Goal: Task Accomplishment & Management: Complete application form

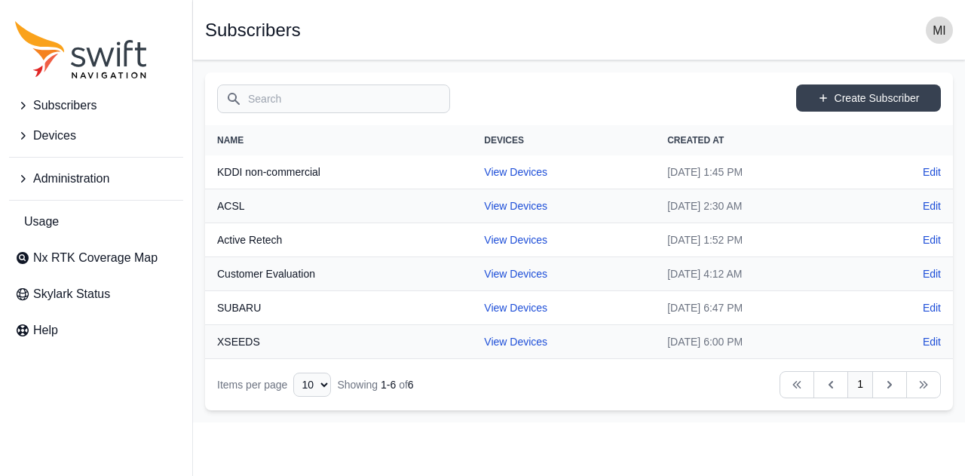
click at [257, 346] on th "XSEEDS" at bounding box center [338, 342] width 267 height 34
click at [499, 339] on link "View Devices" at bounding box center [515, 342] width 63 height 12
select select "ac7f3aa4-c5bd-4da9-ba27-8cb03d66bb8b"
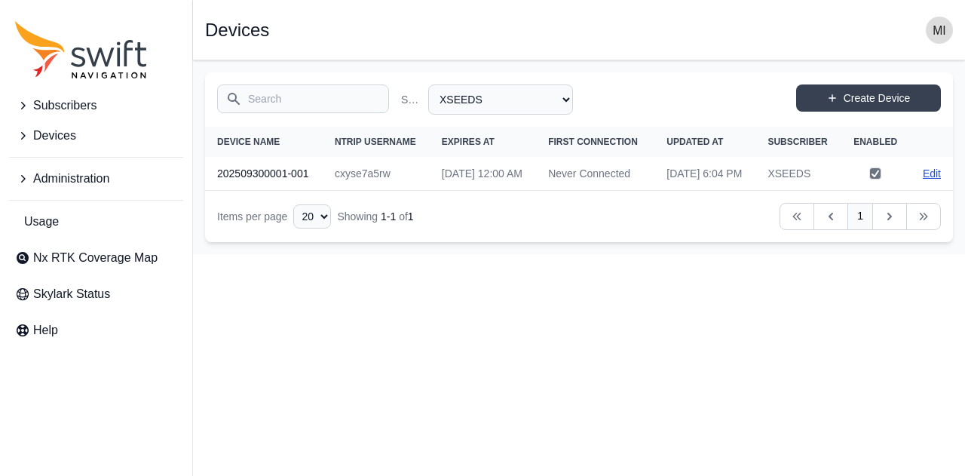
click at [940, 181] on link "Edit" at bounding box center [932, 173] width 18 height 15
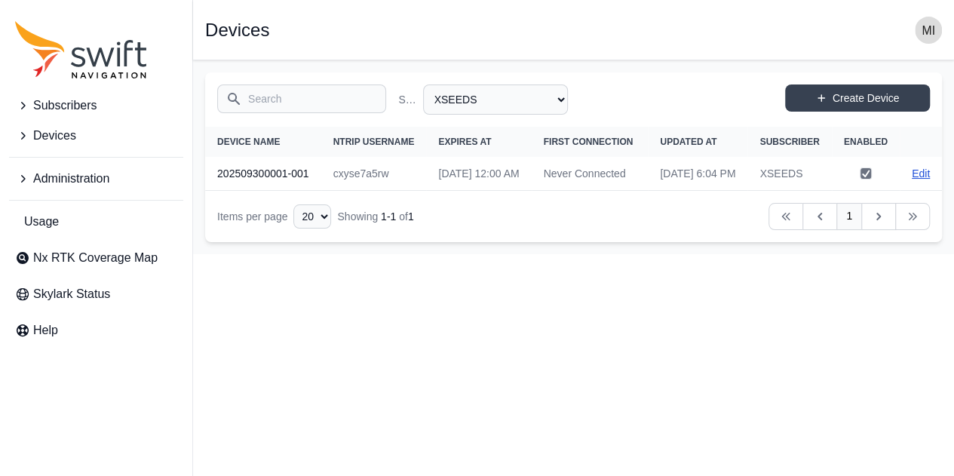
select select "ac7f3aa4-c5bd-4da9-ba27-8cb03d66bb8b"
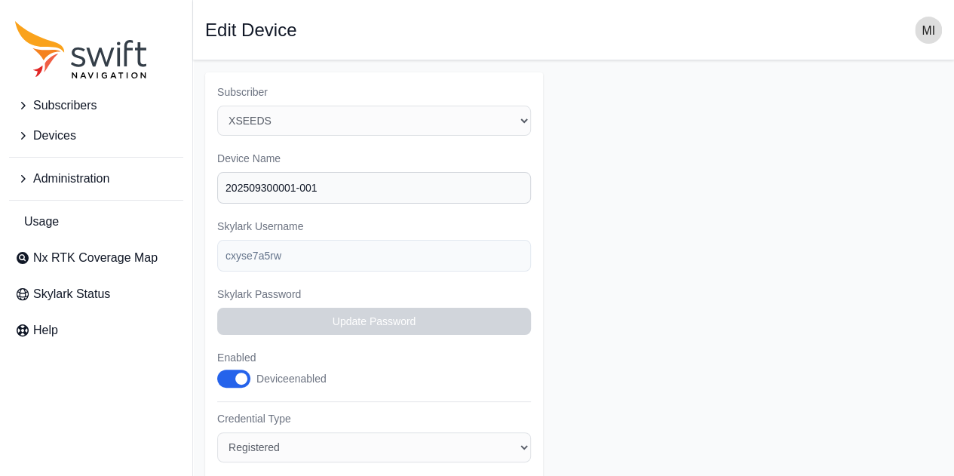
click at [83, 127] on button "Devices" at bounding box center [96, 136] width 174 height 30
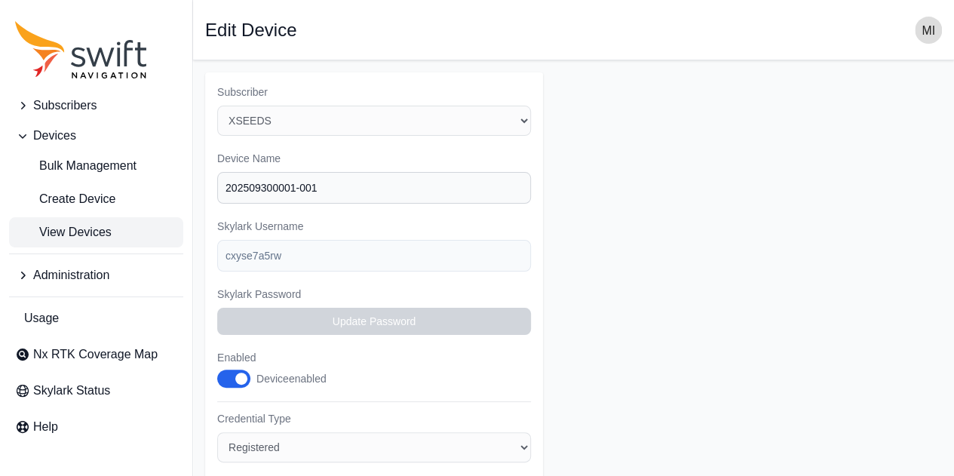
click at [98, 237] on span "View Devices" at bounding box center [63, 232] width 97 height 18
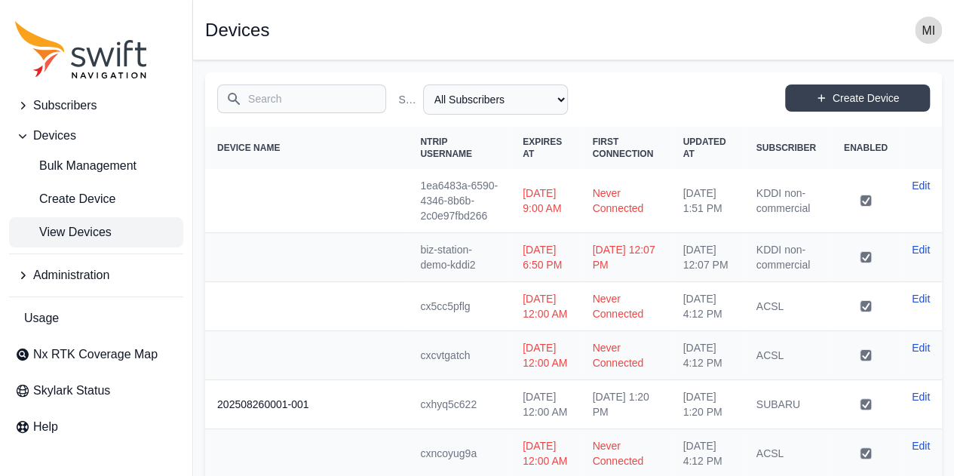
click at [82, 114] on span "Subscribers" at bounding box center [64, 106] width 63 height 18
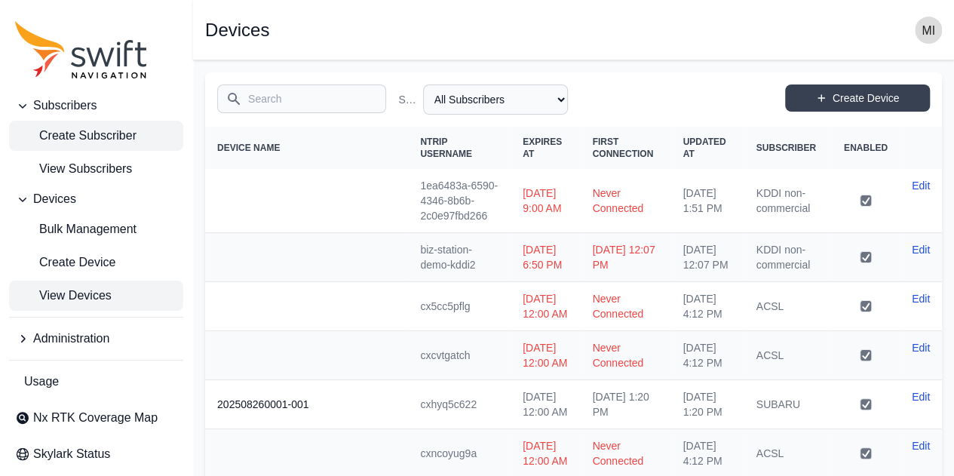
click at [103, 148] on link "Create Subscriber" at bounding box center [96, 136] width 174 height 30
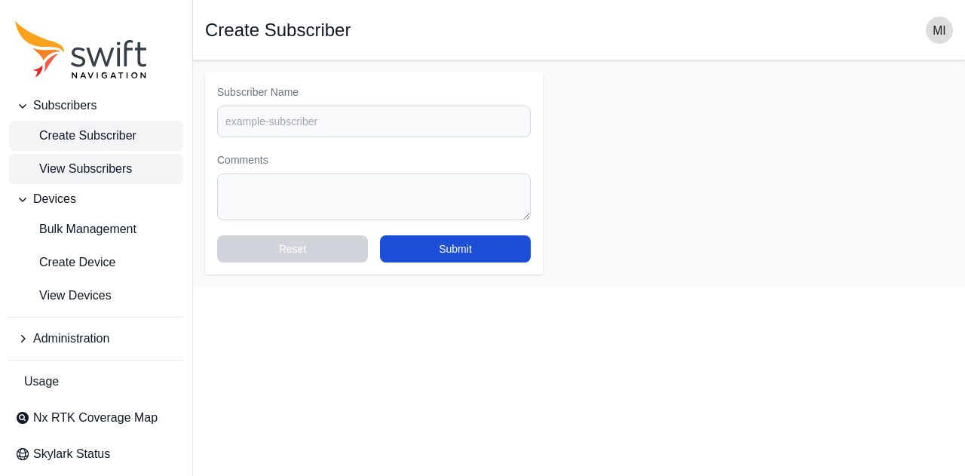
click at [102, 159] on link "View Subscribers" at bounding box center [96, 169] width 174 height 30
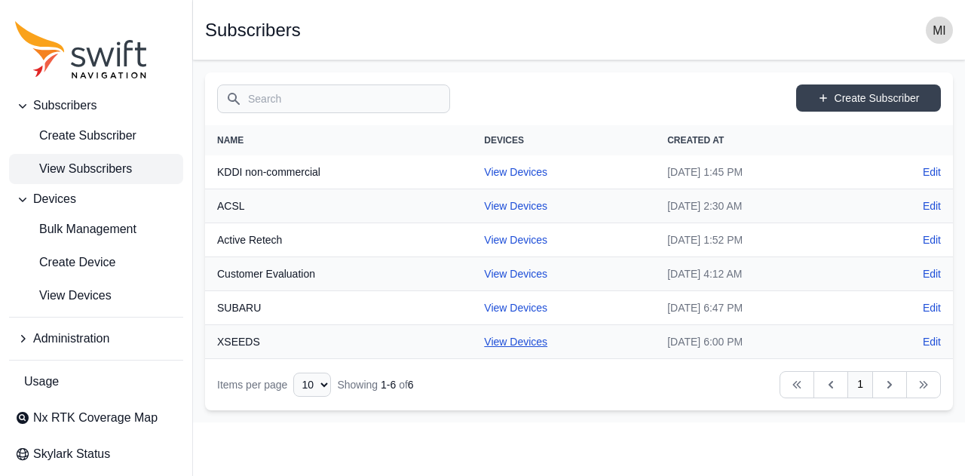
click at [505, 337] on link "View Devices" at bounding box center [515, 342] width 63 height 12
select select "ac7f3aa4-c5bd-4da9-ba27-8cb03d66bb8b"
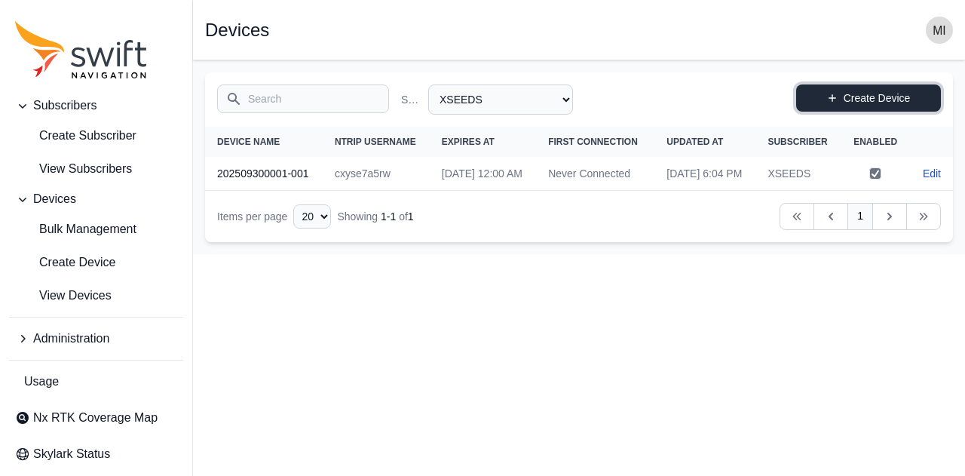
click at [854, 97] on link "Create Device" at bounding box center [868, 97] width 145 height 27
select select "ac7f3aa4-c5bd-4da9-ba27-8cb03d66bb8b"
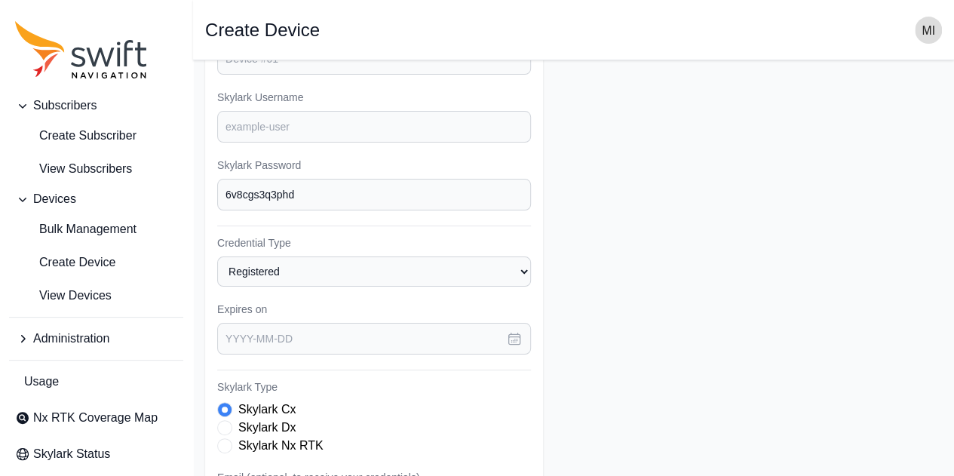
scroll to position [130, 0]
click at [391, 274] on select "Registered Preprovisioned" at bounding box center [374, 271] width 314 height 30
click at [637, 275] on form "Subscriber Select a Subscriber ACSL Active Retech Customer Evaluation KDDI non-…" at bounding box center [573, 324] width 737 height 762
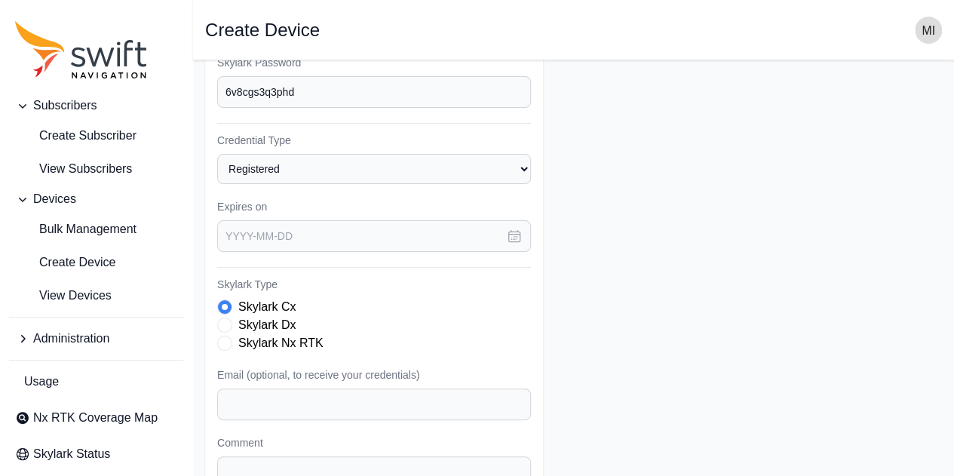
scroll to position [370, 0]
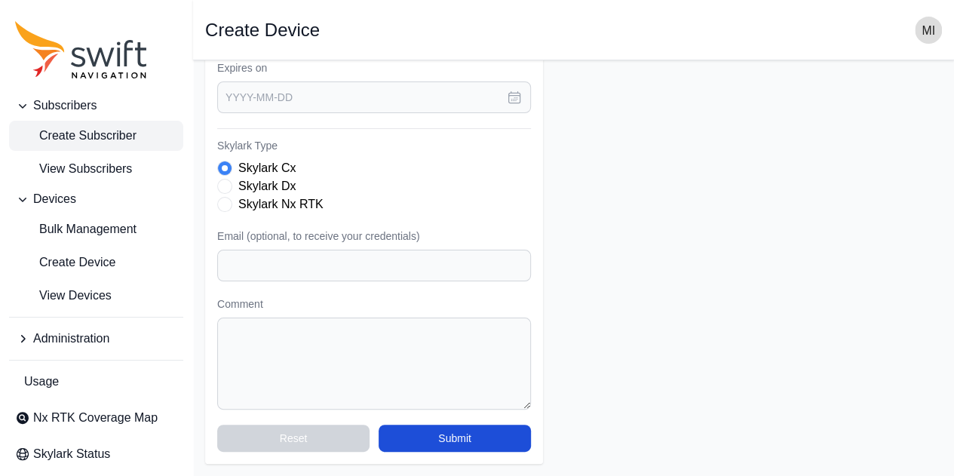
click at [91, 140] on span "Create Subscriber" at bounding box center [75, 136] width 121 height 18
